Goal: Task Accomplishment & Management: Manage account settings

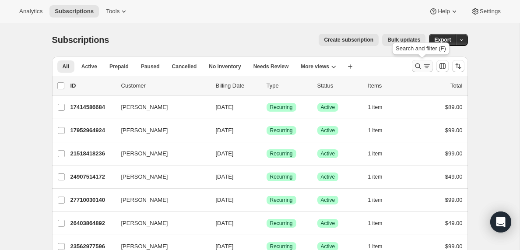
click at [425, 66] on icon "Search and filter results" at bounding box center [427, 66] width 9 height 9
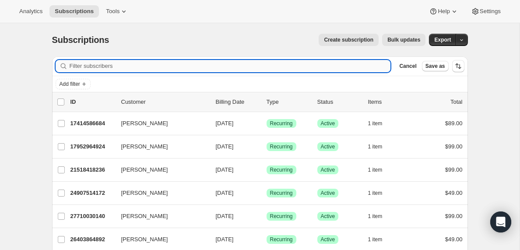
click at [133, 66] on input "Filter subscribers" at bounding box center [231, 66] width 322 height 12
type input "[EMAIL_ADDRESS][DOMAIN_NAME]"
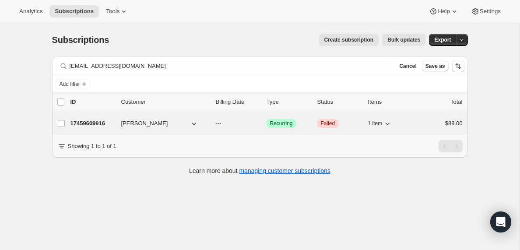
click at [98, 125] on p "17459609916" at bounding box center [93, 123] width 44 height 9
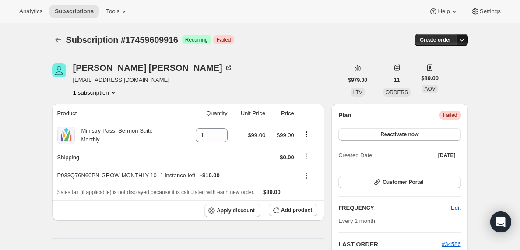
click at [463, 39] on icon "button" at bounding box center [462, 39] width 9 height 9
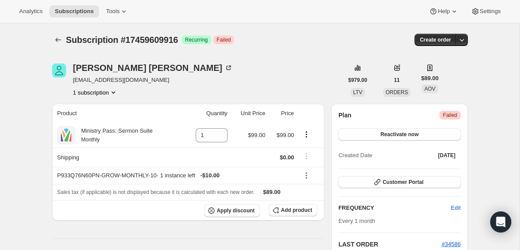
click at [448, 118] on span "Failed" at bounding box center [450, 115] width 14 height 7
click at [57, 42] on icon "Subscriptions" at bounding box center [58, 39] width 9 height 9
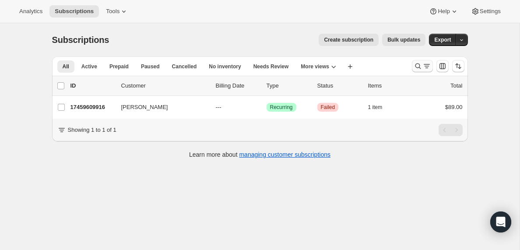
click at [425, 64] on icon "Search and filter results" at bounding box center [427, 66] width 9 height 9
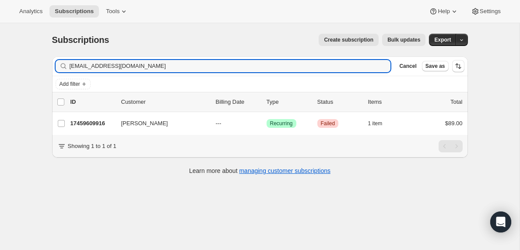
drag, startPoint x: 149, startPoint y: 65, endPoint x: 45, endPoint y: 67, distance: 104.7
click at [45, 67] on div "Filter subscribers [EMAIL_ADDRESS][DOMAIN_NAME] Clear Cancel Save as Add filter…" at bounding box center [256, 117] width 423 height 134
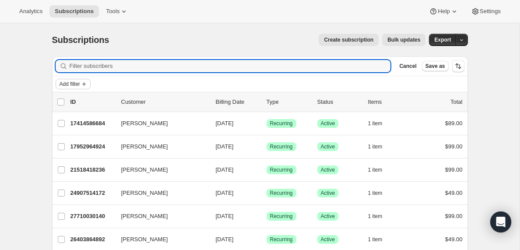
click at [79, 86] on span "Add filter" at bounding box center [70, 84] width 21 height 7
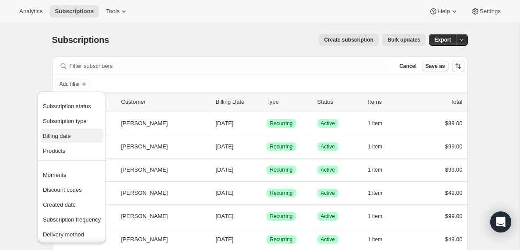
click at [64, 139] on span "Billing date" at bounding box center [72, 136] width 58 height 9
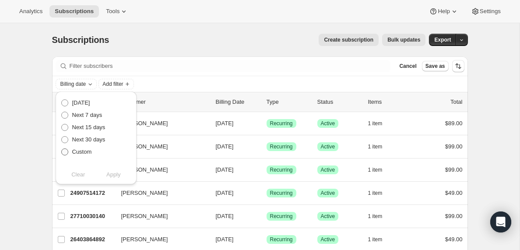
click at [66, 153] on span at bounding box center [64, 152] width 7 height 7
click at [62, 149] on input "Custom" at bounding box center [61, 149] width 0 height 0
radio input "true"
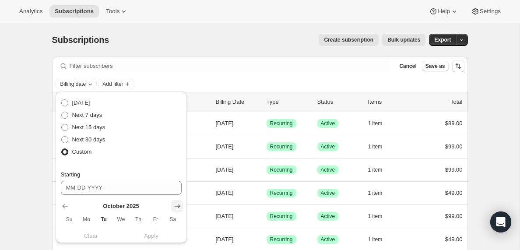
click at [177, 205] on icon "Show next month, November 2025" at bounding box center [177, 206] width 9 height 9
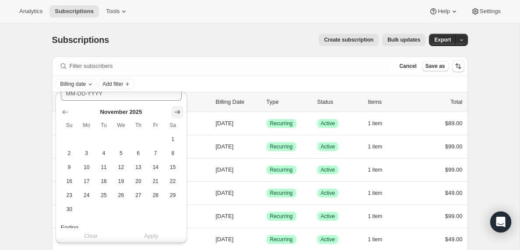
scroll to position [106, 0]
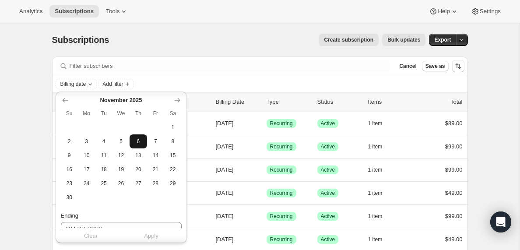
click at [139, 142] on span "6" at bounding box center [138, 141] width 10 height 7
type input "[DATE]"
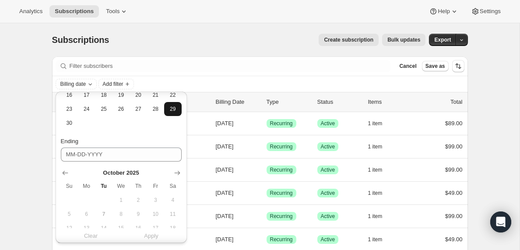
scroll to position [219, 0]
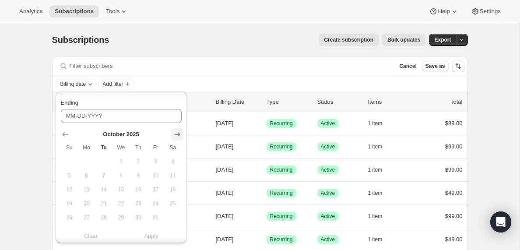
click at [176, 135] on icon "Show next month, November 2025" at bounding box center [177, 134] width 9 height 9
click at [158, 175] on span "7" at bounding box center [156, 175] width 10 height 7
type input "[DATE]"
click at [152, 236] on span "Apply" at bounding box center [151, 236] width 14 height 9
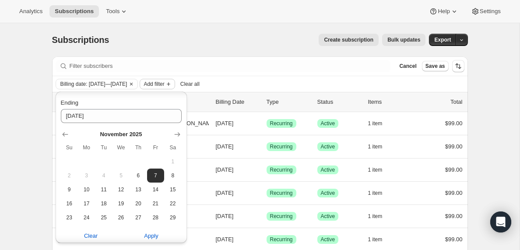
click at [164, 85] on span "Add filter" at bounding box center [154, 84] width 21 height 7
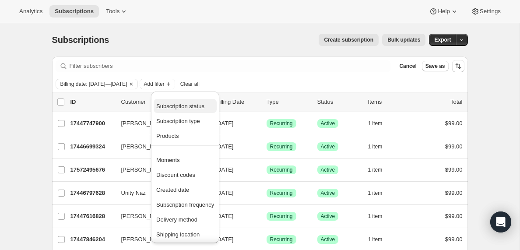
click at [177, 111] on button "Subscription status" at bounding box center [185, 106] width 63 height 14
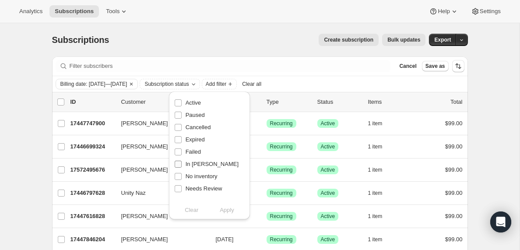
click at [179, 165] on input "In [PERSON_NAME]" at bounding box center [178, 164] width 7 height 7
checkbox input "true"
click at [228, 210] on span "Apply" at bounding box center [227, 210] width 14 height 9
click at [62, 103] on input "0 selected" at bounding box center [60, 102] width 7 height 7
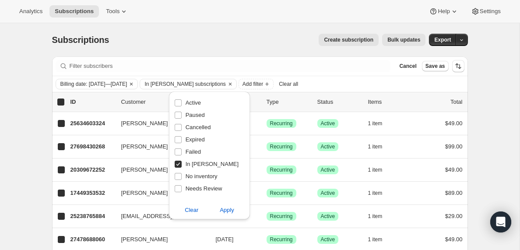
checkbox input "true"
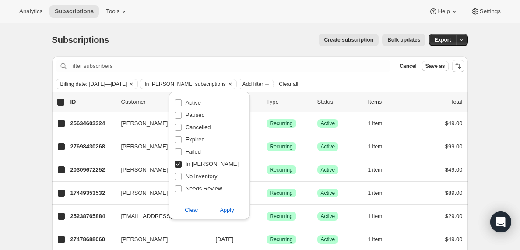
checkbox input "true"
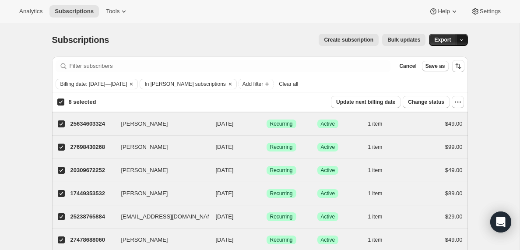
click at [464, 41] on icon "button" at bounding box center [462, 40] width 6 height 6
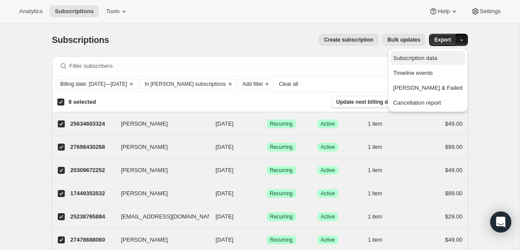
click at [437, 59] on span "Subscription data" at bounding box center [415, 58] width 44 height 7
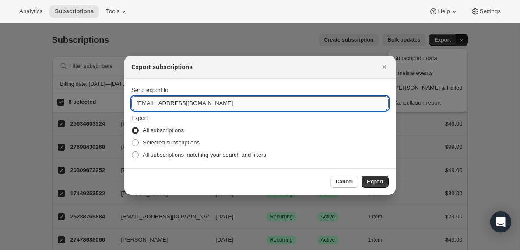
click at [157, 106] on input "[EMAIL_ADDRESS][DOMAIN_NAME]" at bounding box center [260, 103] width 258 height 14
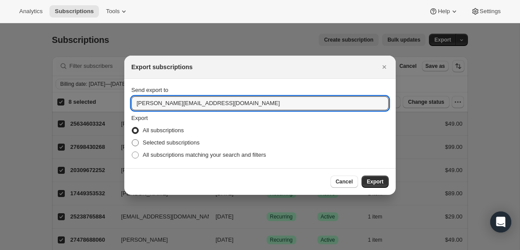
type input "[PERSON_NAME][EMAIL_ADDRESS][DOMAIN_NAME]"
click at [136, 145] on span ":rde:" at bounding box center [135, 142] width 7 height 7
click at [132, 140] on input "Selected subscriptions" at bounding box center [132, 139] width 0 height 0
radio input "true"
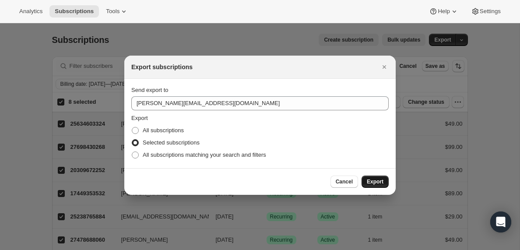
click at [375, 181] on span "Export" at bounding box center [375, 181] width 17 height 7
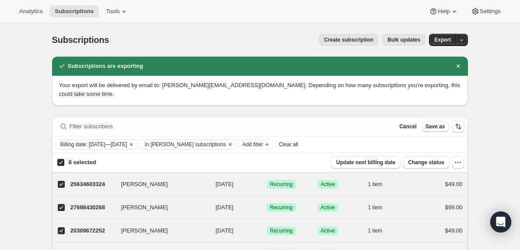
click at [298, 145] on span "Clear all" at bounding box center [288, 144] width 19 height 7
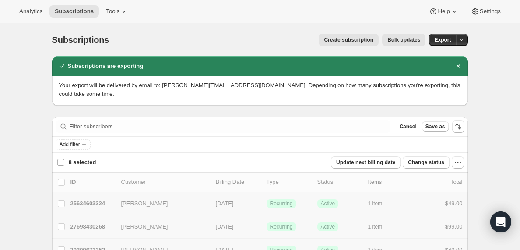
checkbox input "false"
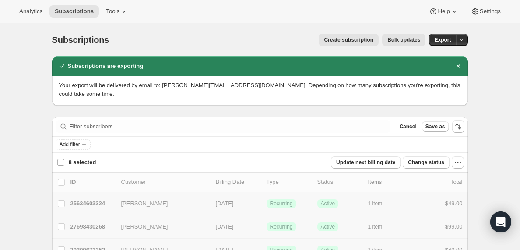
checkbox input "false"
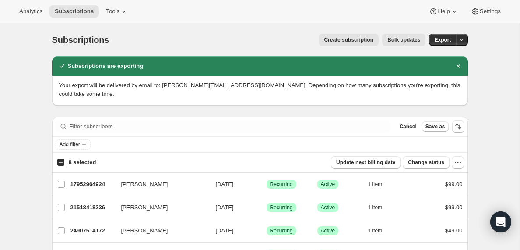
click at [61, 163] on input "8 selected" at bounding box center [60, 162] width 7 height 7
checkbox input "true"
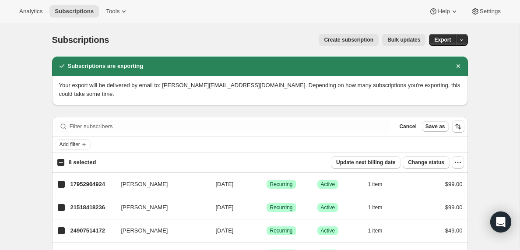
checkbox input "true"
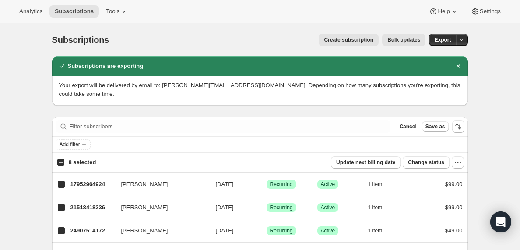
checkbox input "true"
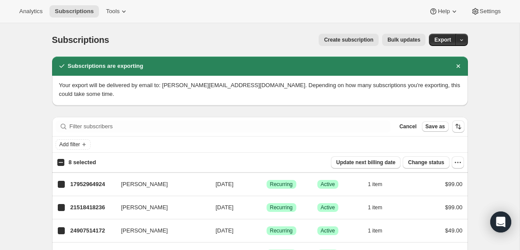
checkbox input "true"
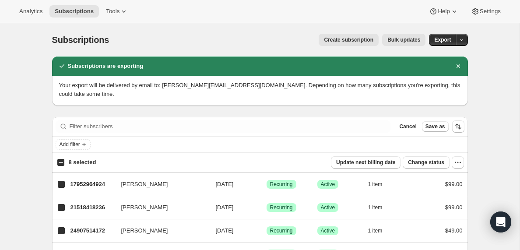
checkbox input "true"
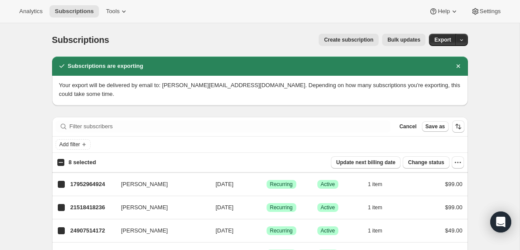
checkbox input "true"
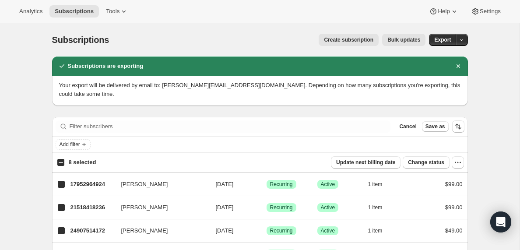
checkbox input "true"
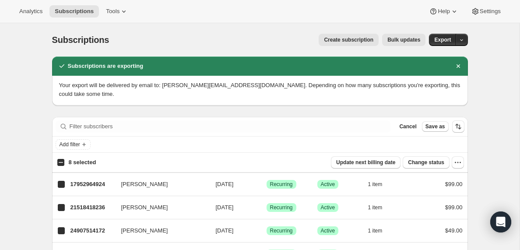
checkbox input "true"
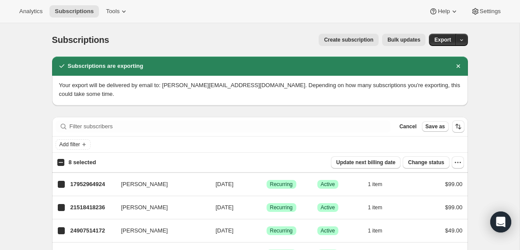
checkbox input "true"
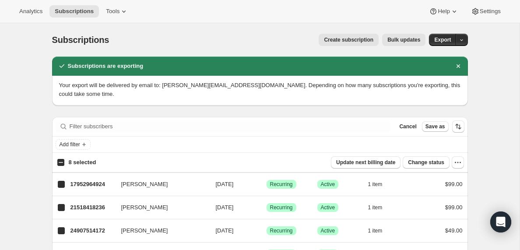
checkbox input "true"
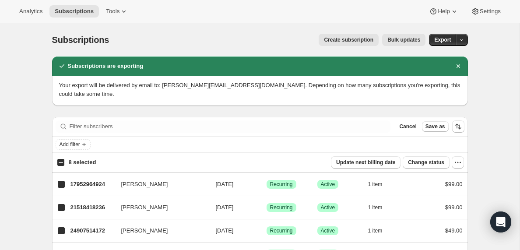
checkbox input "true"
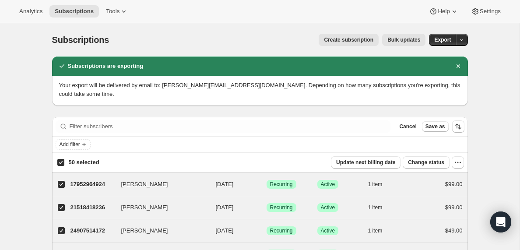
click at [61, 163] on input "50 selected" at bounding box center [60, 162] width 7 height 7
checkbox input "false"
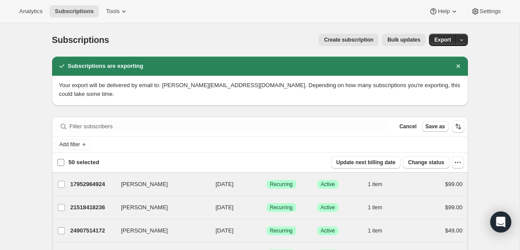
checkbox input "false"
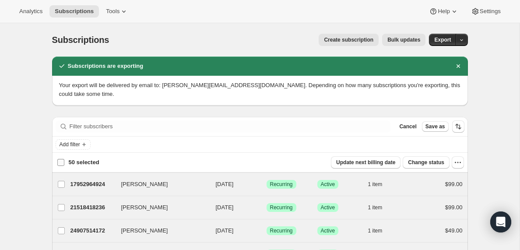
checkbox input "false"
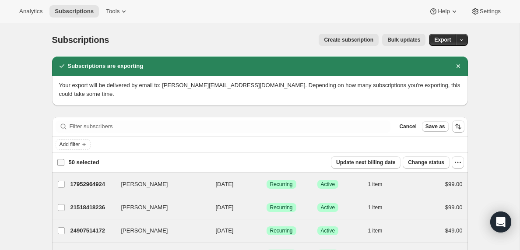
checkbox input "false"
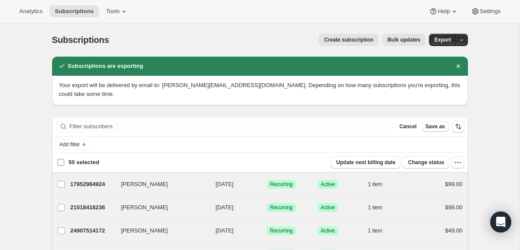
checkbox input "false"
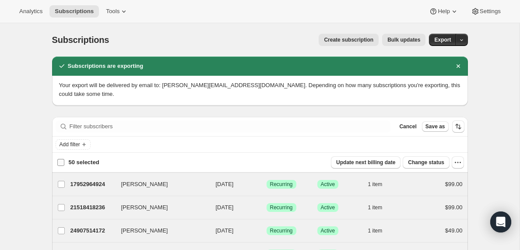
checkbox input "false"
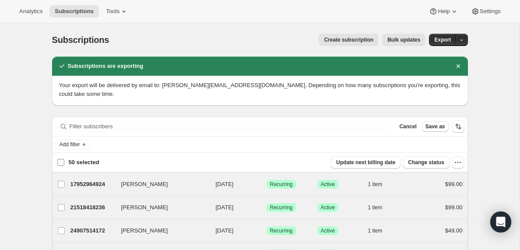
checkbox input "false"
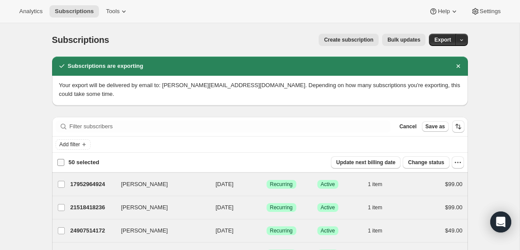
checkbox input "false"
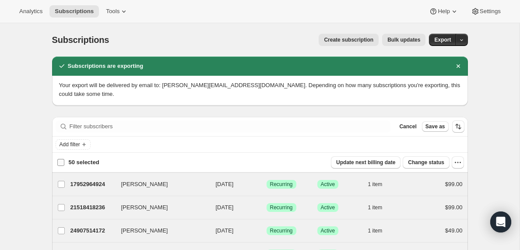
checkbox input "false"
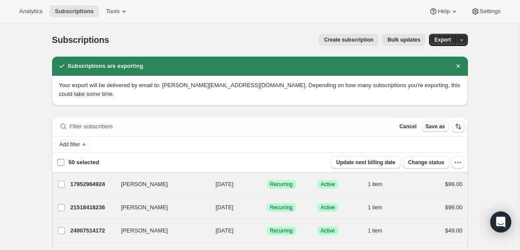
checkbox input "false"
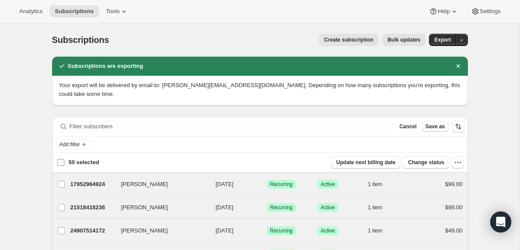
checkbox input "false"
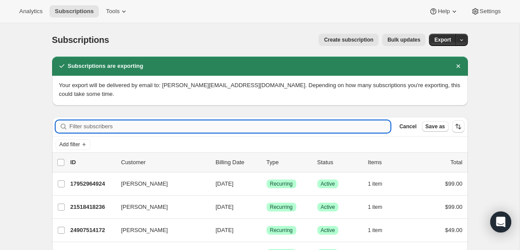
click at [107, 125] on input "Filter subscribers" at bounding box center [231, 126] width 322 height 12
paste input "[EMAIL_ADDRESS][DOMAIN_NAME]"
type input "[EMAIL_ADDRESS][DOMAIN_NAME]"
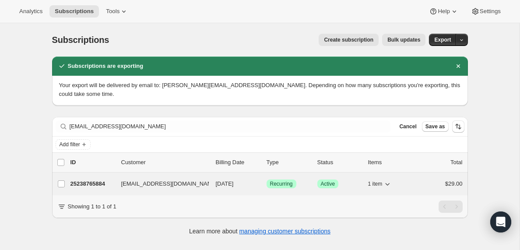
click at [95, 182] on p "25238765884" at bounding box center [93, 184] width 44 height 9
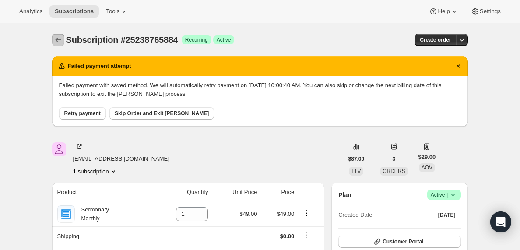
click at [57, 41] on icon "Subscriptions" at bounding box center [58, 40] width 6 height 4
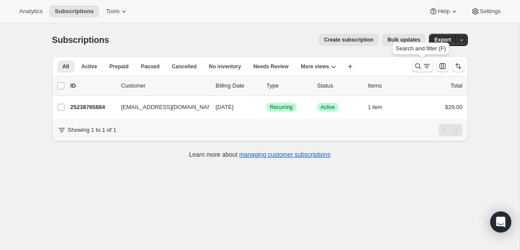
click at [425, 67] on icon "Search and filter results" at bounding box center [427, 66] width 9 height 9
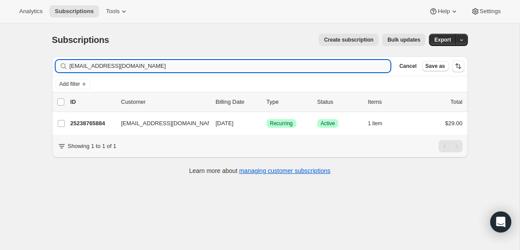
click at [123, 64] on input "[EMAIL_ADDRESS][DOMAIN_NAME]" at bounding box center [231, 66] width 322 height 12
type input "[EMAIL_ADDRESS][DOMAIN_NAME]"
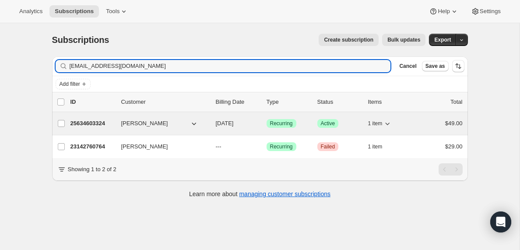
click at [103, 124] on p "25634603324" at bounding box center [93, 123] width 44 height 9
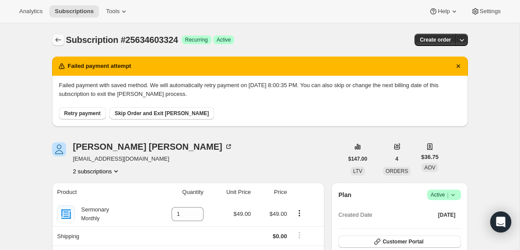
click at [57, 39] on icon "Subscriptions" at bounding box center [58, 39] width 9 height 9
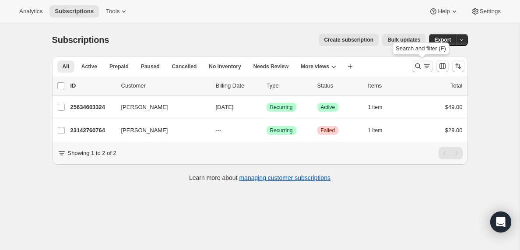
click at [426, 68] on icon "Search and filter results" at bounding box center [426, 67] width 3 height 1
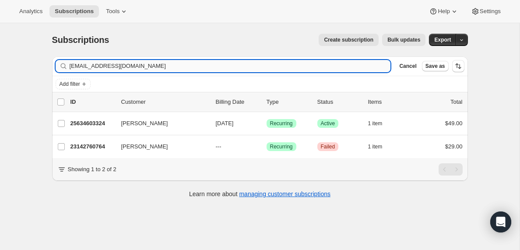
click at [103, 64] on input "[EMAIL_ADDRESS][DOMAIN_NAME]" at bounding box center [231, 66] width 322 height 12
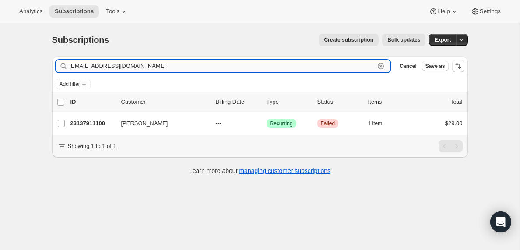
click at [113, 66] on input "[EMAIL_ADDRESS][DOMAIN_NAME]" at bounding box center [223, 66] width 306 height 12
paste input "[PERSON_NAME][EMAIL_ADDRESS][PERSON_NAME][DOMAIN_NAME]"
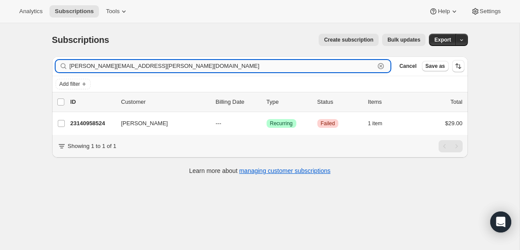
click at [106, 67] on input "[PERSON_NAME][EMAIL_ADDRESS][PERSON_NAME][DOMAIN_NAME]" at bounding box center [223, 66] width 306 height 12
click at [103, 66] on input "[PERSON_NAME][EMAIL_ADDRESS][PERSON_NAME][DOMAIN_NAME]" at bounding box center [223, 66] width 306 height 12
paste input "[EMAIL_ADDRESS][DOMAIN_NAME]"
click at [118, 64] on input "[EMAIL_ADDRESS][DOMAIN_NAME]" at bounding box center [223, 66] width 306 height 12
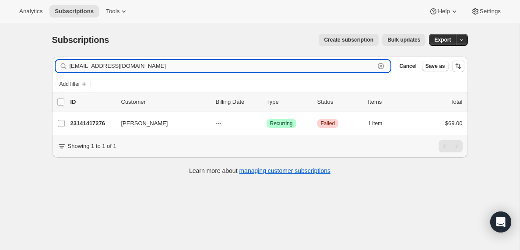
click at [118, 64] on input "[EMAIL_ADDRESS][DOMAIN_NAME]" at bounding box center [223, 66] width 306 height 12
paste input "[DEMOGRAPHIC_DATA]"
click at [117, 66] on input "[EMAIL_ADDRESS][DOMAIN_NAME]" at bounding box center [223, 66] width 306 height 12
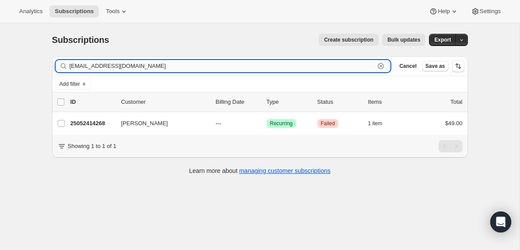
click at [117, 66] on input "[EMAIL_ADDRESS][DOMAIN_NAME]" at bounding box center [223, 66] width 306 height 12
paste input "focusedwarrior35"
click at [140, 68] on input "[EMAIL_ADDRESS][DOMAIN_NAME]" at bounding box center [223, 66] width 306 height 12
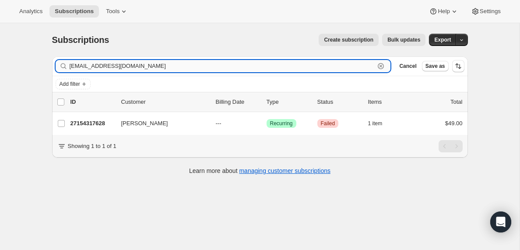
click at [140, 68] on input "[EMAIL_ADDRESS][DOMAIN_NAME]" at bounding box center [223, 66] width 306 height 12
paste input "[PERSON_NAME].edgar1"
click at [122, 67] on input "[PERSON_NAME][EMAIL_ADDRESS][DOMAIN_NAME]" at bounding box center [223, 66] width 306 height 12
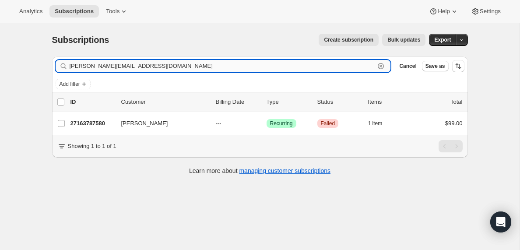
click at [122, 67] on input "[PERSON_NAME][EMAIL_ADDRESS][DOMAIN_NAME]" at bounding box center [223, 66] width 306 height 12
paste input "ereed6136"
click at [131, 65] on input "[EMAIL_ADDRESS][DOMAIN_NAME]" at bounding box center [223, 66] width 306 height 12
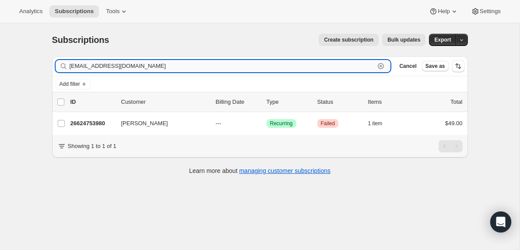
click at [131, 65] on input "[EMAIL_ADDRESS][DOMAIN_NAME]" at bounding box center [223, 66] width 306 height 12
paste input "[EMAIL_ADDRESS][DOMAIN_NAME]"
click at [176, 68] on input "[EMAIL_ADDRESS][DOMAIN_NAME]" at bounding box center [223, 66] width 306 height 12
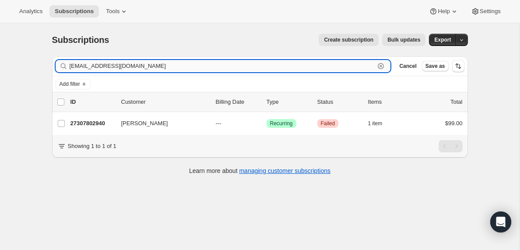
click at [176, 68] on input "[EMAIL_ADDRESS][DOMAIN_NAME]" at bounding box center [223, 66] width 306 height 12
paste input "[PERSON_NAME].[PERSON_NAME]@salinascityesd"
click at [119, 67] on input "[PERSON_NAME][EMAIL_ADDRESS][PERSON_NAME][DOMAIN_NAME]" at bounding box center [223, 66] width 306 height 12
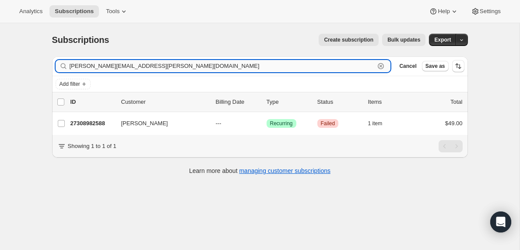
click at [119, 67] on input "[PERSON_NAME][EMAIL_ADDRESS][PERSON_NAME][DOMAIN_NAME]" at bounding box center [223, 66] width 306 height 12
paste input "[EMAIL_ADDRESS][DOMAIN_NAME]"
click at [137, 70] on input "[EMAIL_ADDRESS][DOMAIN_NAME]" at bounding box center [223, 66] width 306 height 12
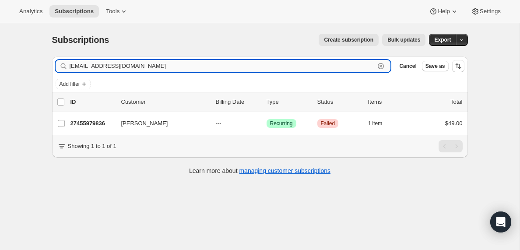
click at [137, 70] on input "[EMAIL_ADDRESS][DOMAIN_NAME]" at bounding box center [223, 66] width 306 height 12
paste input "terrancelculp"
type input "[EMAIL_ADDRESS][DOMAIN_NAME]"
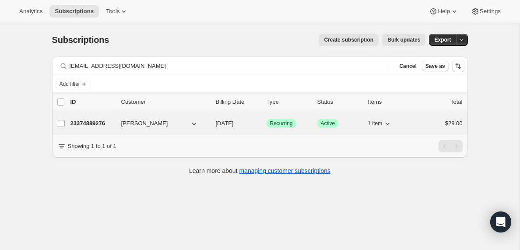
click at [87, 124] on p "23374889276" at bounding box center [93, 123] width 44 height 9
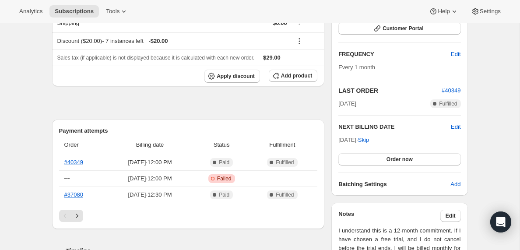
scroll to position [136, 0]
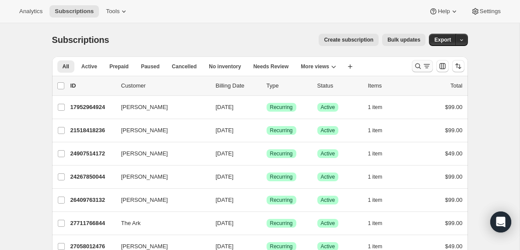
click at [425, 66] on icon "Search and filter results" at bounding box center [427, 66] width 9 height 9
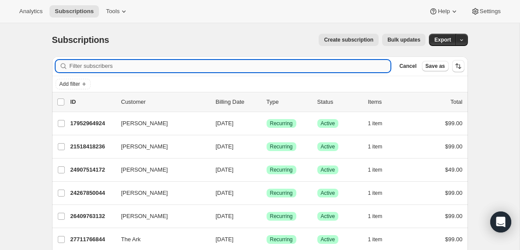
click at [95, 65] on input "Filter subscribers" at bounding box center [231, 66] width 322 height 12
paste input "lindamjordan.12@gmail.com"
type input "lindamjordan.12@gmail.com"
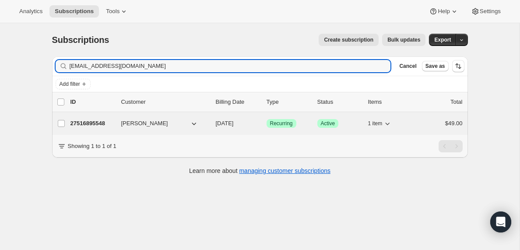
click at [100, 124] on p "27516895548" at bounding box center [93, 123] width 44 height 9
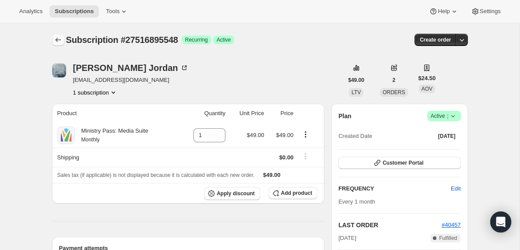
click at [58, 40] on icon "Subscriptions" at bounding box center [58, 39] width 9 height 9
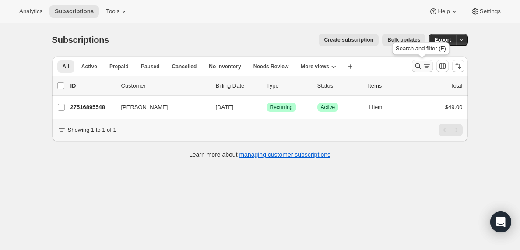
click at [425, 69] on icon "Search and filter results" at bounding box center [427, 66] width 9 height 9
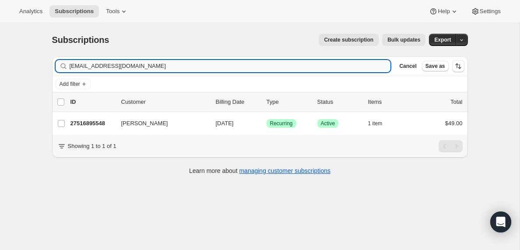
click at [183, 67] on input "lindamjordan.12@gmail.com" at bounding box center [231, 66] width 322 height 12
type input "pastorisrael@bethesdanaz.com"
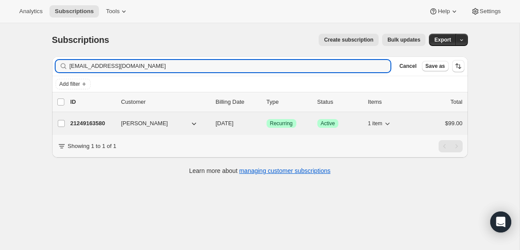
click at [96, 121] on p "21249163580" at bounding box center [93, 123] width 44 height 9
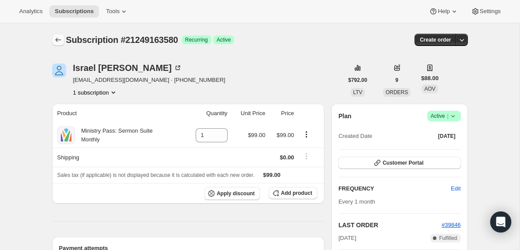
click at [56, 40] on icon "Subscriptions" at bounding box center [58, 40] width 6 height 4
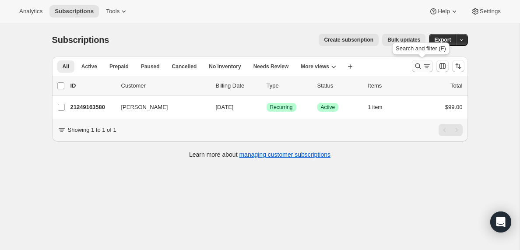
click at [423, 67] on icon "Search and filter results" at bounding box center [427, 66] width 9 height 9
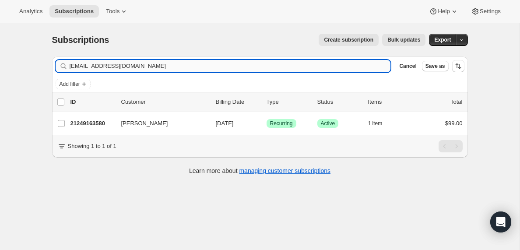
click at [159, 64] on input "pastorisrael@bethesdanaz.com" at bounding box center [231, 66] width 322 height 12
click at [96, 68] on input "whobedodat1993@gmail.com" at bounding box center [223, 66] width 306 height 12
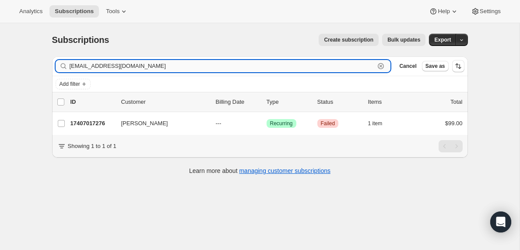
click at [96, 68] on input "whobedodat1993@gmail.com" at bounding box center [223, 66] width 306 height 12
paste input "ic.churchofchrist"
click at [232, 66] on input "ic.churchofchrist@gmail.com" at bounding box center [223, 66] width 306 height 12
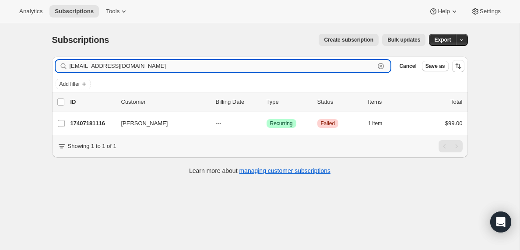
click at [232, 66] on input "ic.churchofchrist@gmail.com" at bounding box center [223, 66] width 306 height 12
paste input "ccolemtauto@yahoo"
click at [174, 67] on input "ccolemtauto@yahoo.com" at bounding box center [223, 66] width 306 height 12
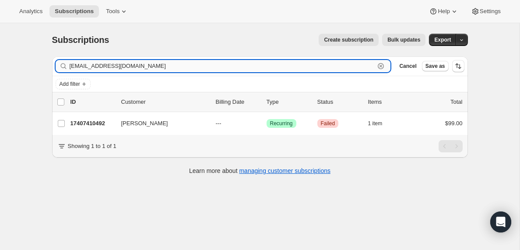
click at [174, 67] on input "ccolemtauto@yahoo.com" at bounding box center [223, 66] width 306 height 12
paste input "adam@gotorockpoint"
click at [189, 65] on input "adam@gotorockpoint.com" at bounding box center [223, 66] width 306 height 12
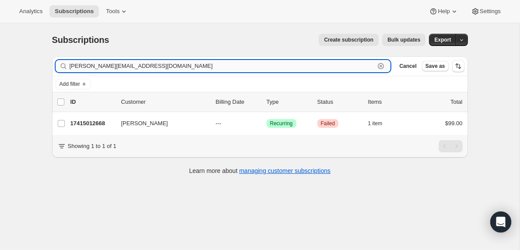
click at [189, 65] on input "adam@gotorockpoint.com" at bounding box center [223, 66] width 306 height 12
paste input "happyhiatt@gmail"
click at [153, 66] on input "happyhiatt@gmail.com" at bounding box center [223, 66] width 306 height 12
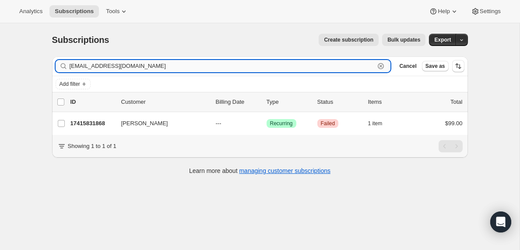
click at [153, 66] on input "happyhiatt@gmail.com" at bounding box center [223, 66] width 306 height 12
paste input "andrecontino@hot"
click at [159, 64] on input "andrecontino@hotmail.com" at bounding box center [223, 66] width 306 height 12
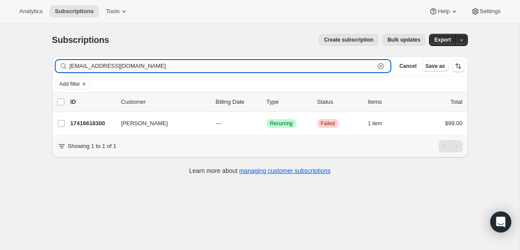
click at [159, 64] on input "andrecontino@hotmail.com" at bounding box center [223, 66] width 306 height 12
paste input "drudd@amitybc.org"
click at [253, 67] on input "drudd@amitybc.org" at bounding box center [223, 66] width 306 height 12
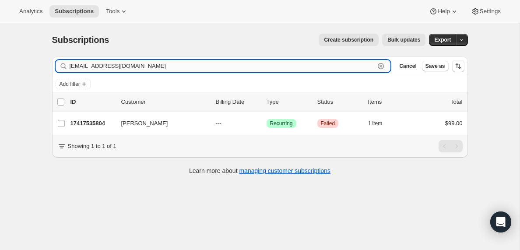
click at [253, 67] on input "drudd@amitybc.org" at bounding box center [223, 66] width 306 height 12
paste input "mikeh@hollandfirst"
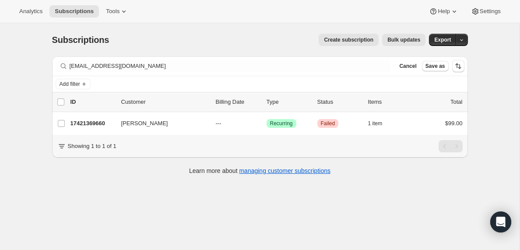
click at [199, 74] on div "Filter subscribers mikeh@hollandfirst.org Clear Cancel Save as" at bounding box center [260, 66] width 416 height 19
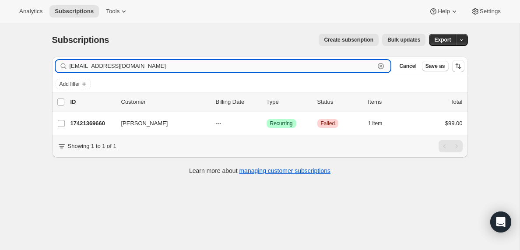
click at [190, 67] on input "mikeh@hollandfirst.org" at bounding box center [223, 66] width 306 height 12
paste input "essamsteve@yahoo.com"
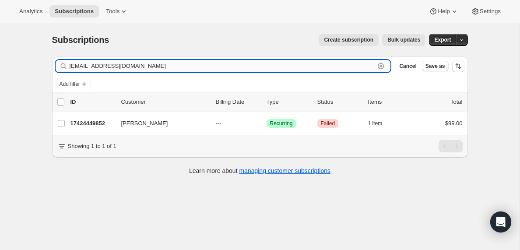
click at [138, 66] on input "messamsteve@yahoo.com" at bounding box center [223, 66] width 306 height 12
paste input "croe@daytonvineyard"
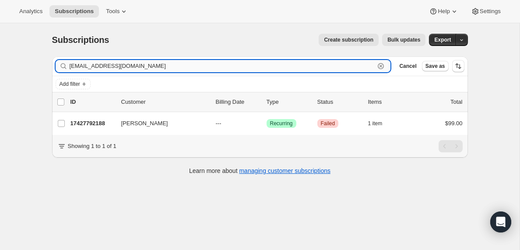
click at [235, 64] on input "croe@daytonvineyard.com" at bounding box center [223, 66] width 306 height 12
drag, startPoint x: 235, startPoint y: 64, endPoint x: 232, endPoint y: 56, distance: 9.0
click at [234, 64] on input "croe@daytonvineyard.com" at bounding box center [223, 66] width 306 height 12
paste input "dmclain@wearescc.org"
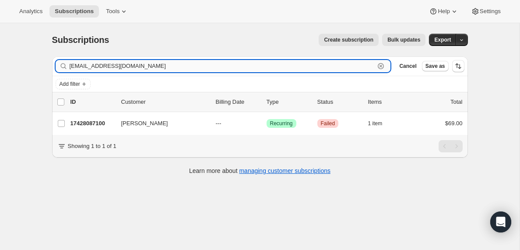
click at [149, 64] on input "dmclain@wearescc.org" at bounding box center [223, 66] width 306 height 12
paste input "amygrant@vaum"
click at [235, 71] on input "amygrant@vaumc.org" at bounding box center [223, 66] width 306 height 12
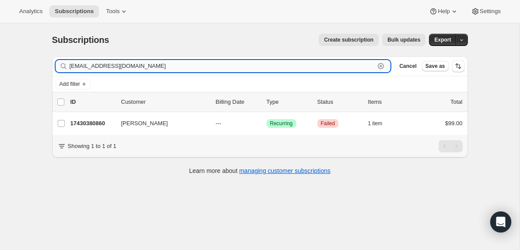
click at [235, 71] on input "amygrant@vaumc.org" at bounding box center [223, 66] width 306 height 12
paste input "mark@firstridgeland"
type input "mark@firstridgeland.org"
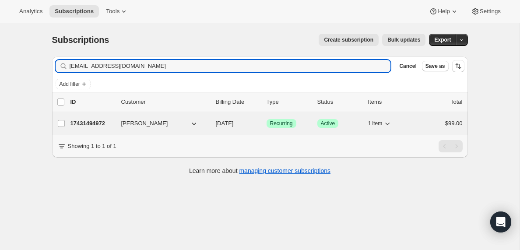
click at [94, 125] on p "17431494972" at bounding box center [93, 123] width 44 height 9
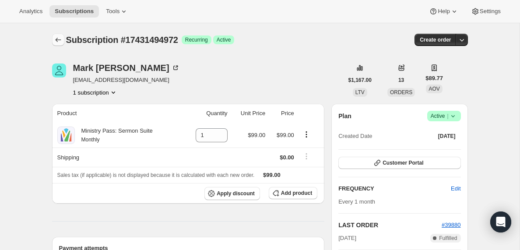
click at [59, 41] on icon "Subscriptions" at bounding box center [58, 39] width 9 height 9
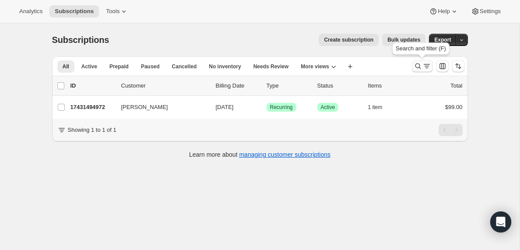
click at [425, 66] on icon "Search and filter results" at bounding box center [427, 66] width 9 height 9
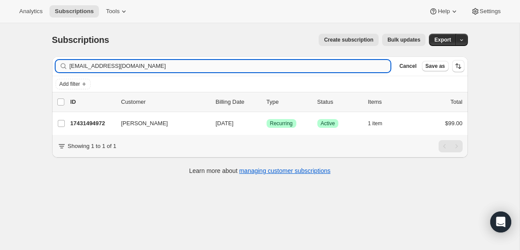
click at [124, 65] on input "mark@firstridgeland.org" at bounding box center [231, 66] width 322 height 12
type input "adam@pathwaychurch.us"
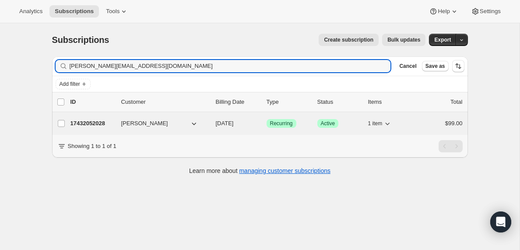
click at [95, 124] on p "17432052028" at bounding box center [93, 123] width 44 height 9
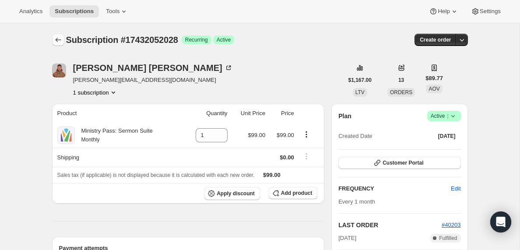
click at [57, 37] on icon "Subscriptions" at bounding box center [58, 39] width 9 height 9
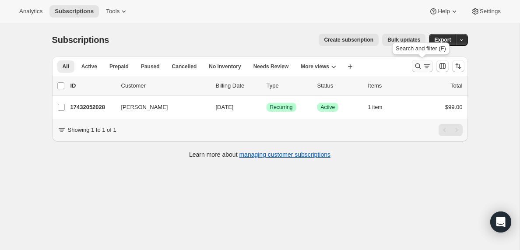
click at [426, 67] on icon "Search and filter results" at bounding box center [427, 66] width 9 height 9
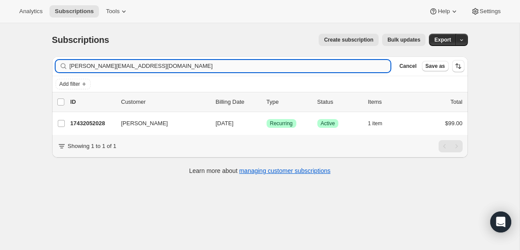
click at [154, 63] on input "adam@pathwaychurch.us" at bounding box center [231, 66] width 322 height 12
click at [133, 62] on input "pastorniccole@theowc.church" at bounding box center [223, 66] width 306 height 12
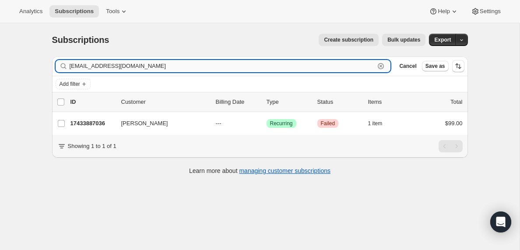
click at [133, 62] on input "pastorniccole@theowc.church" at bounding box center [223, 66] width 306 height 12
paste input "david@bridge"
type input "david@bridge.church"
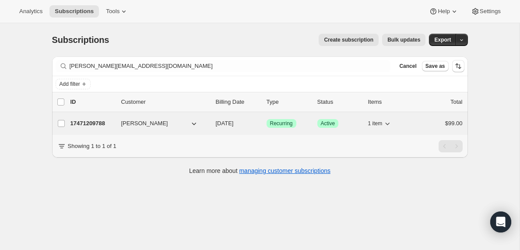
click at [91, 121] on p "17471209788" at bounding box center [93, 123] width 44 height 9
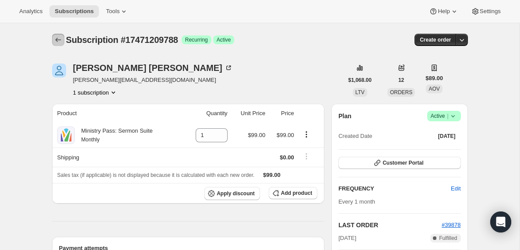
click at [58, 39] on icon "Subscriptions" at bounding box center [58, 39] width 9 height 9
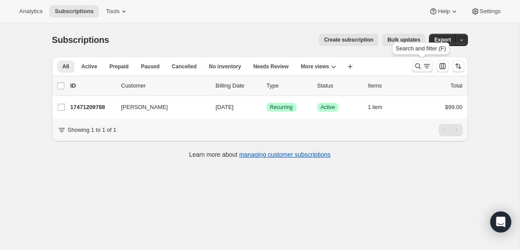
click at [423, 68] on icon "Search and filter results" at bounding box center [427, 66] width 9 height 9
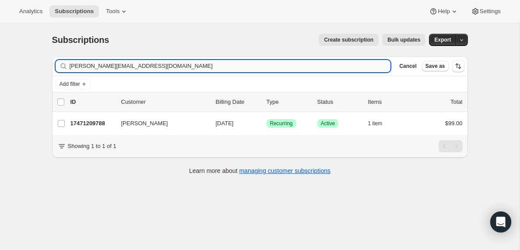
click at [163, 65] on input "david@bridge.church" at bounding box center [231, 66] width 322 height 12
type input "deniset@protonmail.com"
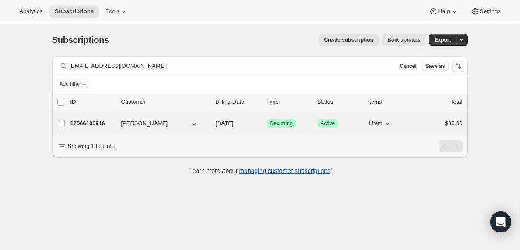
click at [96, 124] on p "17566105916" at bounding box center [93, 123] width 44 height 9
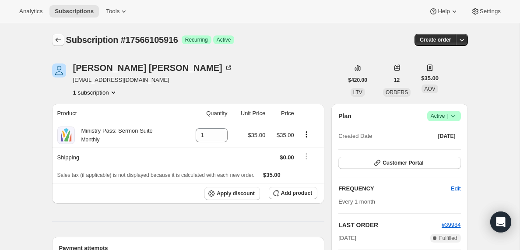
click at [57, 38] on icon "Subscriptions" at bounding box center [58, 39] width 9 height 9
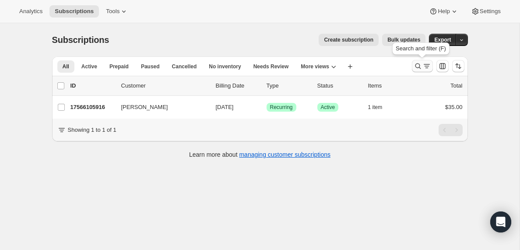
click at [425, 64] on icon "Search and filter results" at bounding box center [427, 64] width 6 height 1
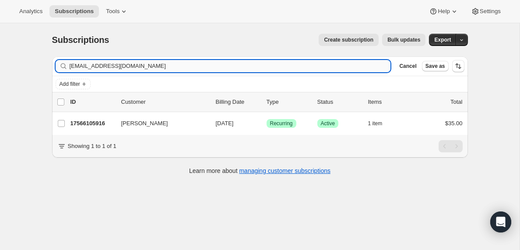
click at [153, 67] on input "deniset@protonmail.com" at bounding box center [231, 66] width 322 height 12
click at [170, 67] on input "lupcpastor@gmail.com" at bounding box center [223, 66] width 306 height 12
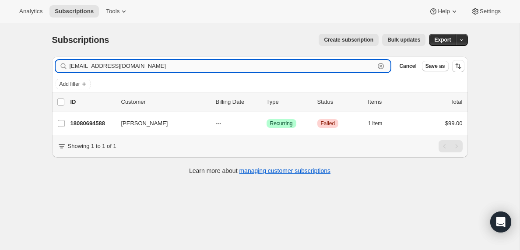
click at [170, 67] on input "lupcpastor@gmail.com" at bounding box center [223, 66] width 306 height 12
paste input "jarrod.jones@graceoc"
type input "jarrod.jones@graceoc.com"
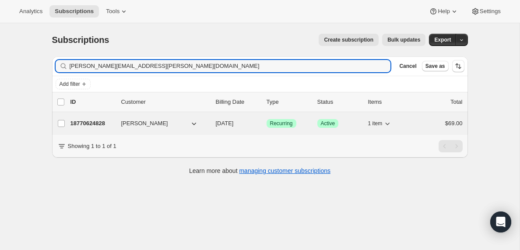
click at [85, 123] on p "18770624828" at bounding box center [93, 123] width 44 height 9
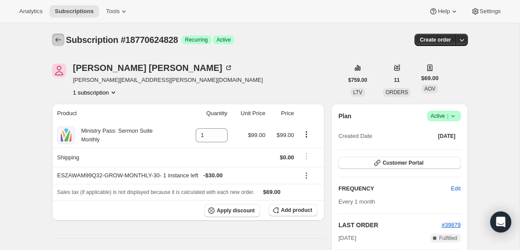
click at [57, 39] on icon "Subscriptions" at bounding box center [58, 39] width 9 height 9
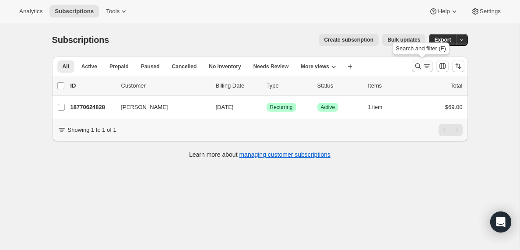
click at [425, 65] on icon "Search and filter results" at bounding box center [427, 66] width 9 height 9
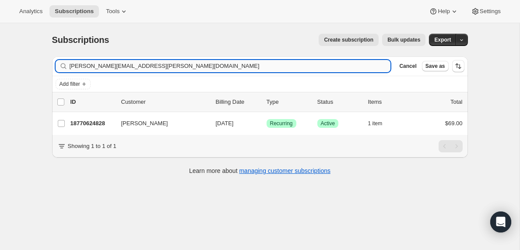
click at [185, 66] on input "jarrod.jones@graceoc.com" at bounding box center [231, 66] width 322 height 12
type input "brad@stlhouston.org"
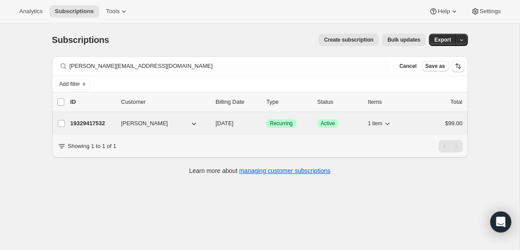
click at [103, 120] on p "19329417532" at bounding box center [93, 123] width 44 height 9
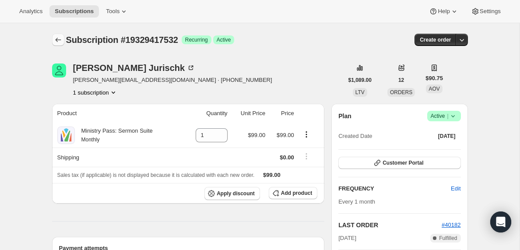
click at [58, 39] on icon "Subscriptions" at bounding box center [58, 39] width 9 height 9
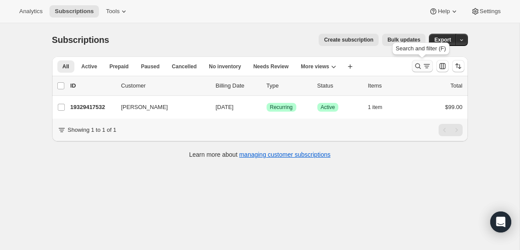
click at [423, 67] on icon "Search and filter results" at bounding box center [427, 66] width 9 height 9
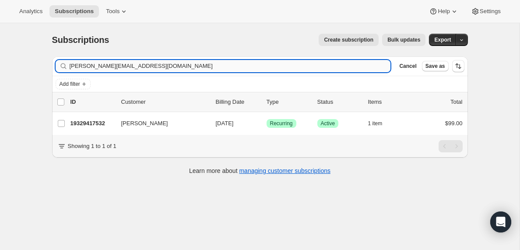
click at [134, 67] on input "brad@stlhouston.org" at bounding box center [231, 66] width 322 height 12
click at [131, 65] on input "pastor@restoredchurchmiddletown.com" at bounding box center [223, 66] width 306 height 12
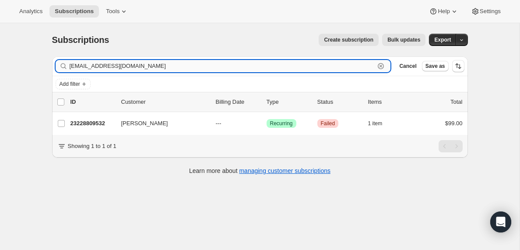
click at [131, 65] on input "pastor@restoredchurchmiddletown.com" at bounding box center [223, 66] width 306 height 12
paste input "mrjohnmiller31@gmail"
type input "mrjohnmiller31@gmail.com"
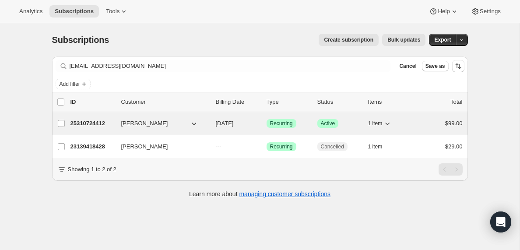
click at [79, 123] on p "25310724412" at bounding box center [93, 123] width 44 height 9
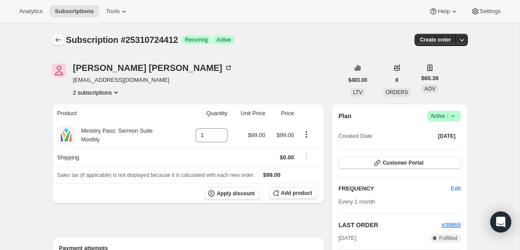
click at [52, 41] on button "Subscriptions" at bounding box center [58, 40] width 12 height 12
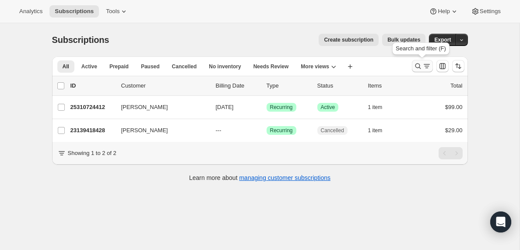
click at [426, 66] on icon "Search and filter results" at bounding box center [427, 66] width 9 height 9
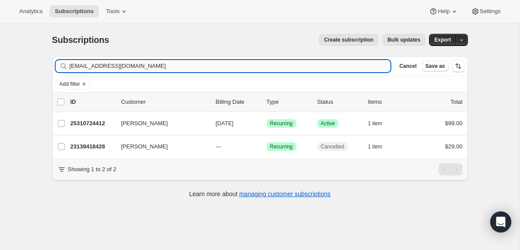
click at [104, 65] on input "mrjohnmiller31@gmail.com" at bounding box center [231, 66] width 322 height 12
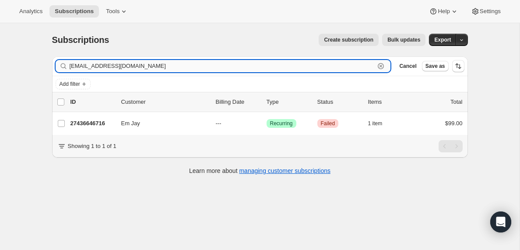
click at [145, 68] on input "j73472247@gmail.com" at bounding box center [223, 66] width 306 height 12
paste input "generationschurchli"
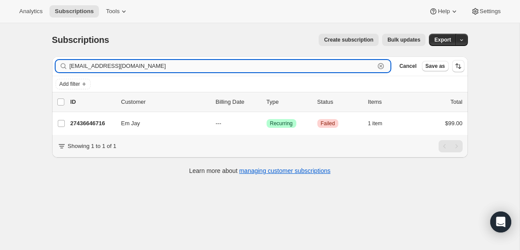
type input "generationschurchli@gmail.com"
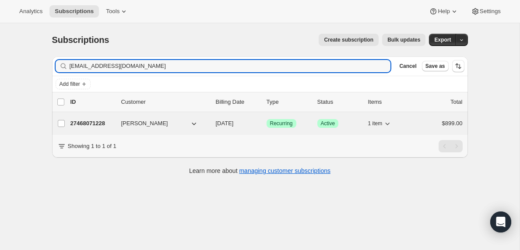
click at [99, 123] on p "27468071228" at bounding box center [93, 123] width 44 height 9
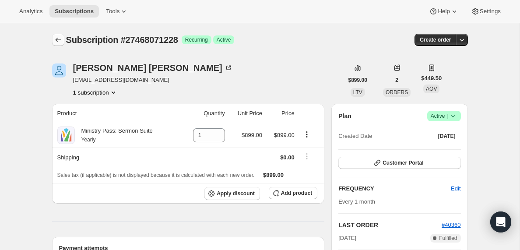
click at [58, 37] on icon "Subscriptions" at bounding box center [58, 39] width 9 height 9
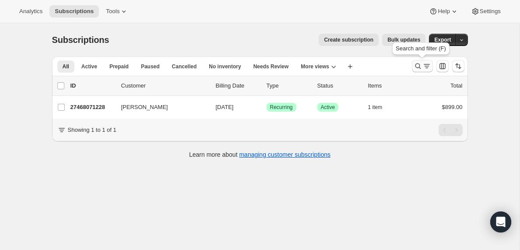
click at [424, 64] on icon "Search and filter results" at bounding box center [427, 66] width 9 height 9
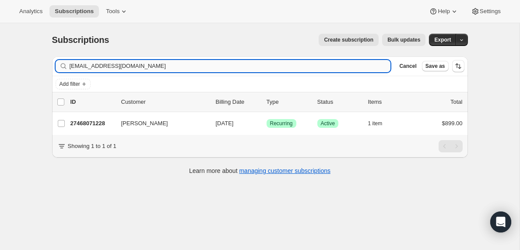
click at [89, 64] on input "generationschurchli@gmail.com" at bounding box center [231, 66] width 322 height 12
click at [184, 64] on input "johnonev7@gmail.com" at bounding box center [223, 66] width 306 height 12
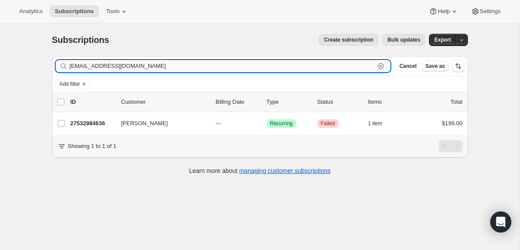
click at [184, 64] on input "johnonev7@gmail.com" at bounding box center [223, 66] width 306 height 12
paste input "champagnesuga@outlook"
click at [178, 66] on input "champagnesuga@outlook.com" at bounding box center [223, 66] width 306 height 12
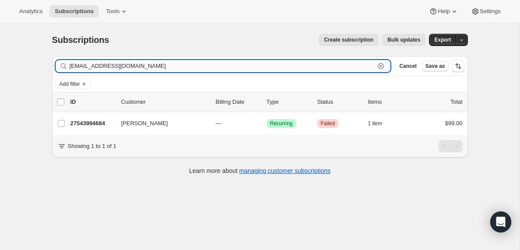
click at [178, 66] on input "champagnesuga@outlook.com" at bounding box center [223, 66] width 306 height 12
paste input "delafuente.wally@gmail"
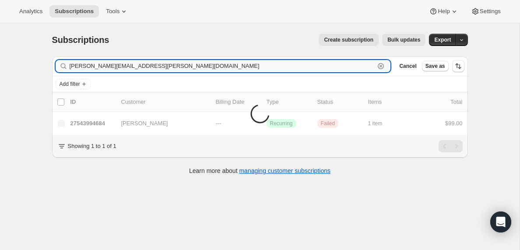
type input "delafuente.wally@gmail.com"
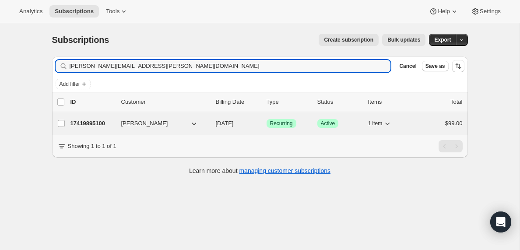
click at [89, 124] on p "17419895100" at bounding box center [93, 123] width 44 height 9
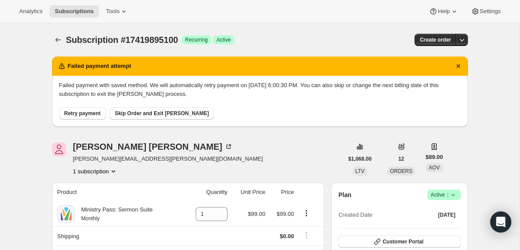
scroll to position [1, 0]
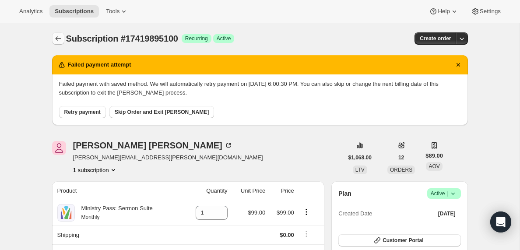
click at [58, 40] on icon "Subscriptions" at bounding box center [58, 38] width 9 height 9
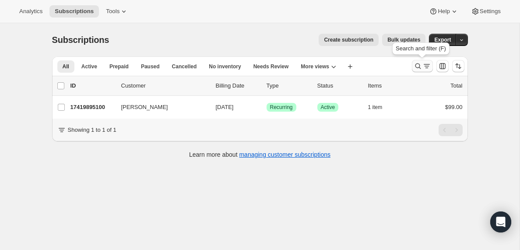
click at [425, 66] on icon "Search and filter results" at bounding box center [427, 66] width 9 height 9
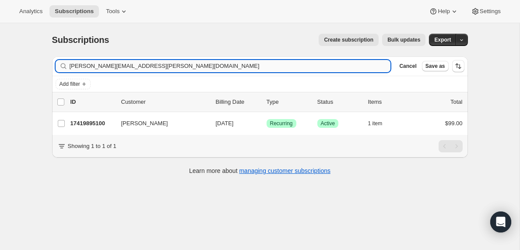
click at [108, 64] on input "delafuente.wally@gmail.com" at bounding box center [231, 66] width 322 height 12
type input "petrochesed@gmail.com"
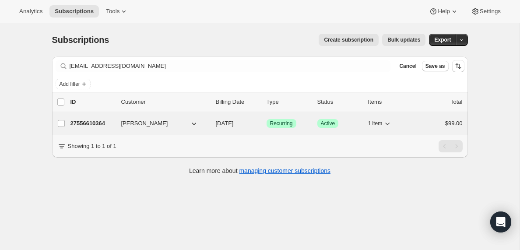
click at [83, 124] on p "27556610364" at bounding box center [93, 123] width 44 height 9
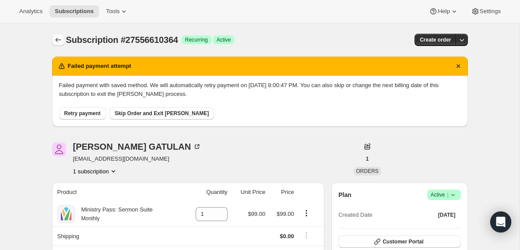
click at [57, 40] on icon "Subscriptions" at bounding box center [58, 39] width 9 height 9
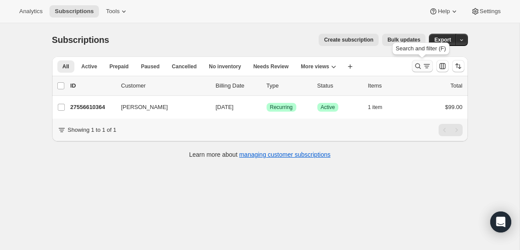
click at [427, 64] on icon "Search and filter results" at bounding box center [427, 66] width 9 height 9
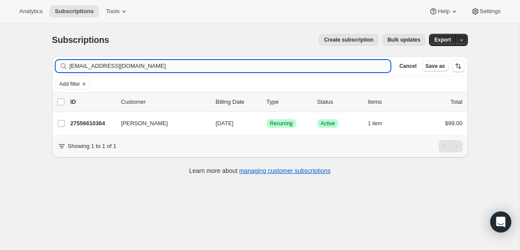
click at [169, 65] on input "petrochesed@gmail.com" at bounding box center [231, 66] width 322 height 12
type input "christina.l.jensen@gmail.com"
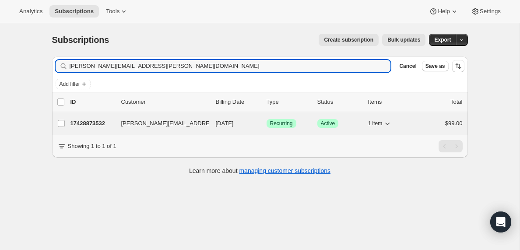
click at [102, 123] on p "17428873532" at bounding box center [93, 123] width 44 height 9
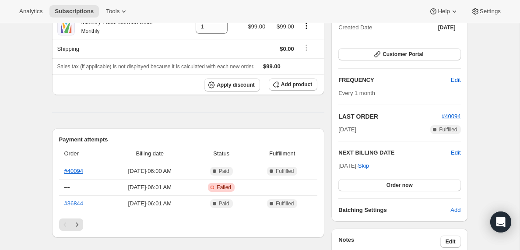
scroll to position [150, 0]
